Goal: Transaction & Acquisition: Purchase product/service

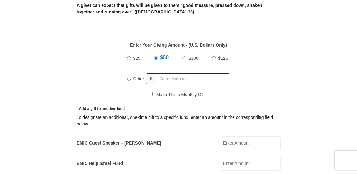
scroll to position [287, 0]
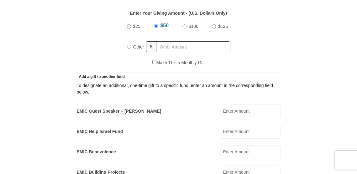
click at [229, 111] on input "EMIC Guest Speaker – [PERSON_NAME]" at bounding box center [250, 112] width 60 height 14
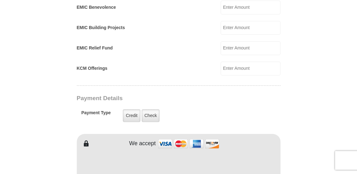
scroll to position [447, 0]
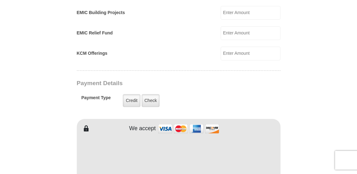
type input "25.00"
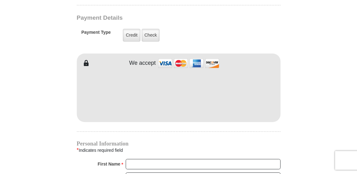
scroll to position [543, 0]
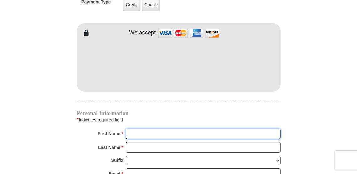
click at [130, 133] on input "First Name *" at bounding box center [203, 134] width 155 height 11
type input "[PERSON_NAME]"
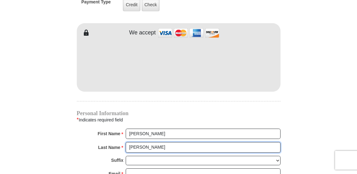
type input "[PERSON_NAME]"
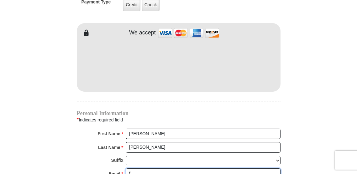
scroll to position [544, 0]
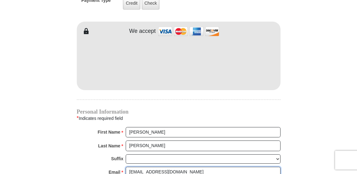
type input "[EMAIL_ADDRESS][DOMAIN_NAME]"
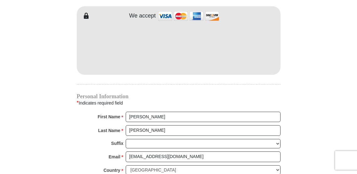
scroll to position [573, 0]
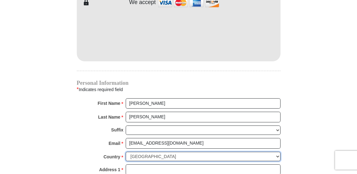
click at [133, 154] on select "[GEOGRAPHIC_DATA] [GEOGRAPHIC_DATA] [GEOGRAPHIC_DATA] [GEOGRAPHIC_DATA] [GEOGRA…" at bounding box center [203, 157] width 155 height 10
click at [128, 166] on input "Address 1 *" at bounding box center [203, 169] width 155 height 11
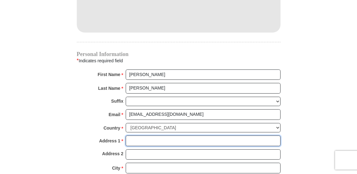
scroll to position [637, 0]
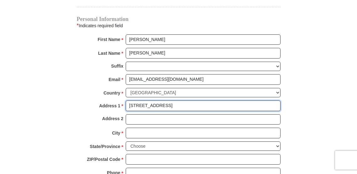
type input "[STREET_ADDRESS]"
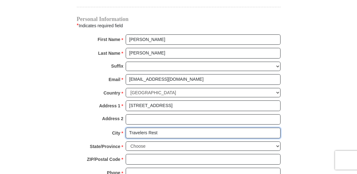
type input "Travelers Rest"
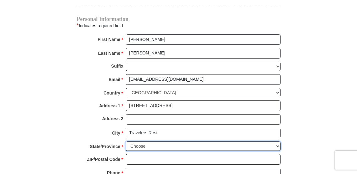
select select "SC"
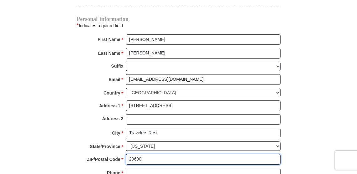
type input "29690"
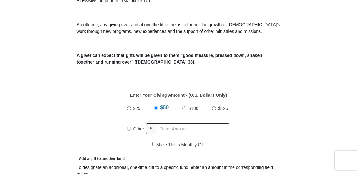
scroll to position [224, 0]
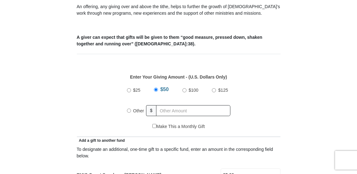
type input "[PHONE_NUMBER]"
click at [128, 90] on input "$25" at bounding box center [129, 90] width 4 height 4
radio input "true"
click at [129, 110] on input "Other" at bounding box center [129, 111] width 4 height 4
radio input "true"
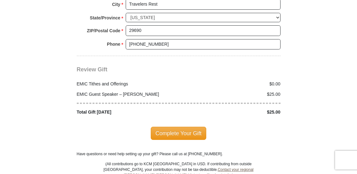
scroll to position [766, 0]
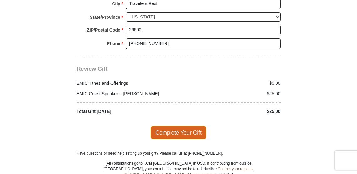
click at [171, 134] on span "Complete Your Gift" at bounding box center [178, 132] width 55 height 13
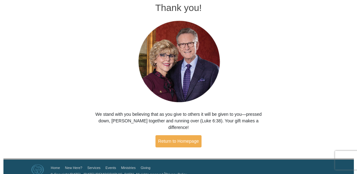
scroll to position [32, 0]
